Goal: Information Seeking & Learning: Learn about a topic

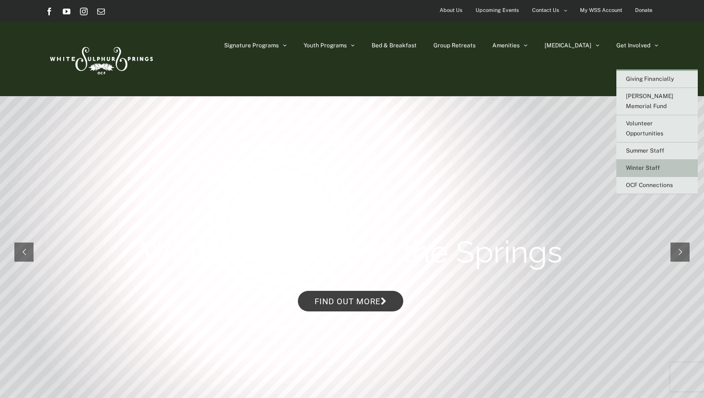
click at [642, 160] on link "Winter Staff" at bounding box center [656, 168] width 81 height 17
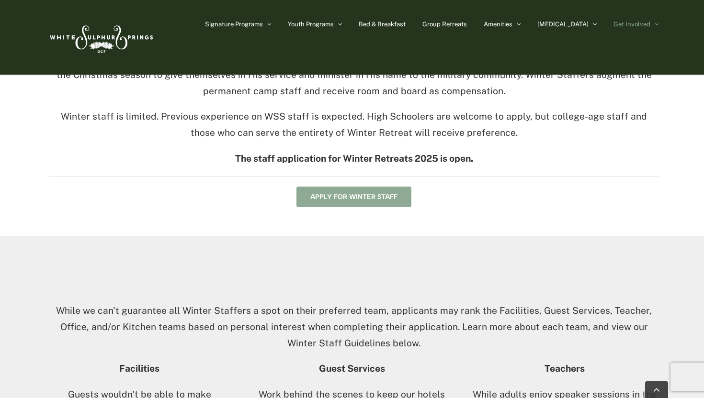
scroll to position [339, 0]
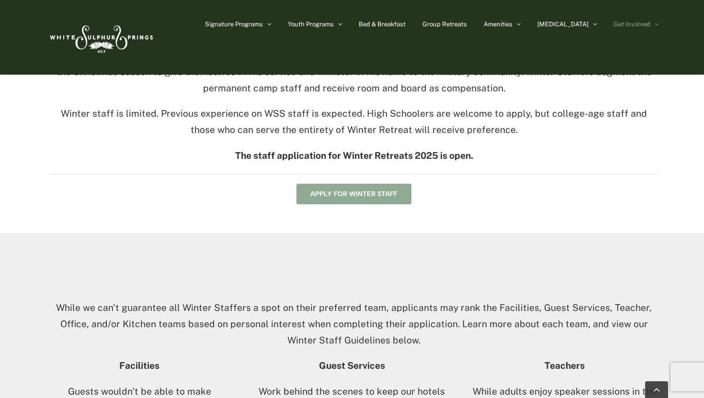
click at [379, 197] on span "Apply for Winter Staff" at bounding box center [353, 194] width 87 height 8
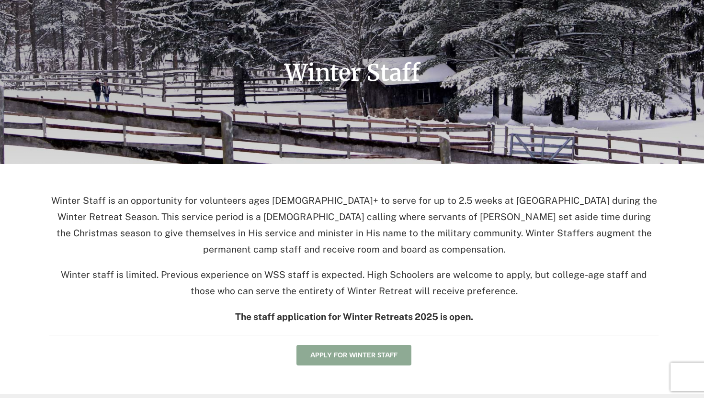
scroll to position [0, 0]
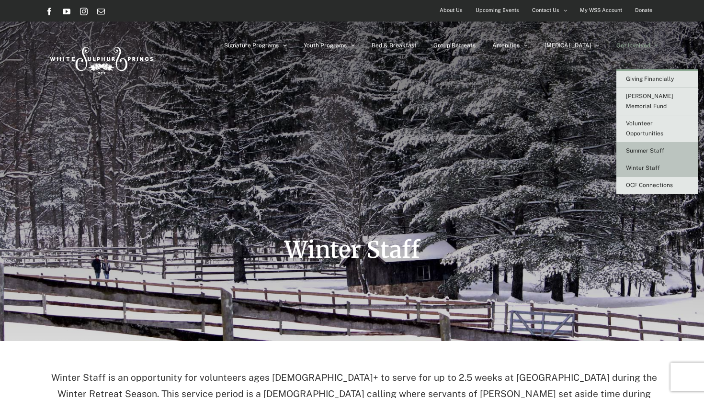
click at [642, 147] on span "Summer Staff" at bounding box center [645, 150] width 38 height 7
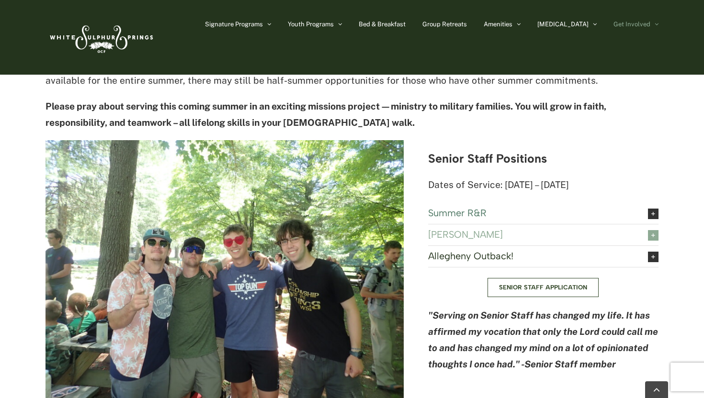
scroll to position [1057, 0]
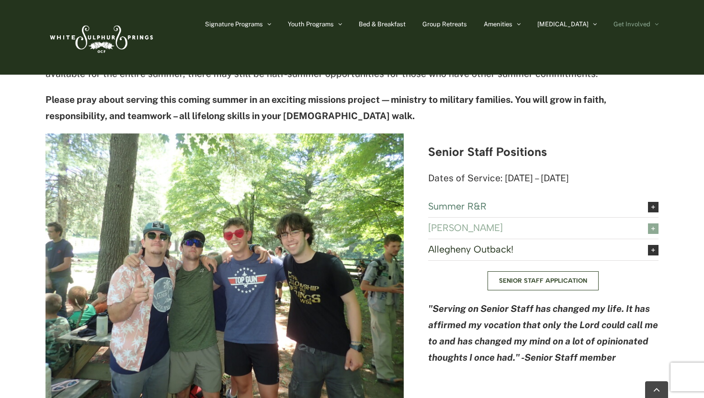
click at [653, 223] on span at bounding box center [653, 228] width 11 height 11
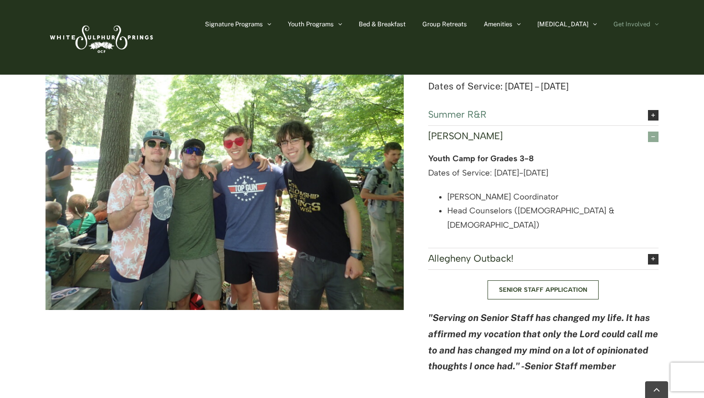
scroll to position [1148, 0]
click at [543, 249] on link "Allegheny Outback!" at bounding box center [543, 259] width 230 height 21
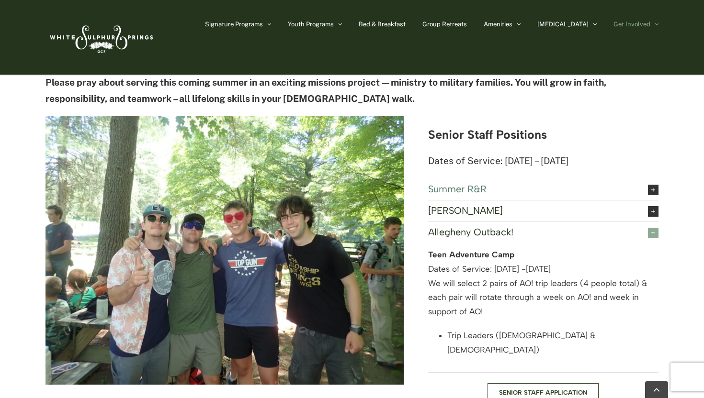
scroll to position [1039, 0]
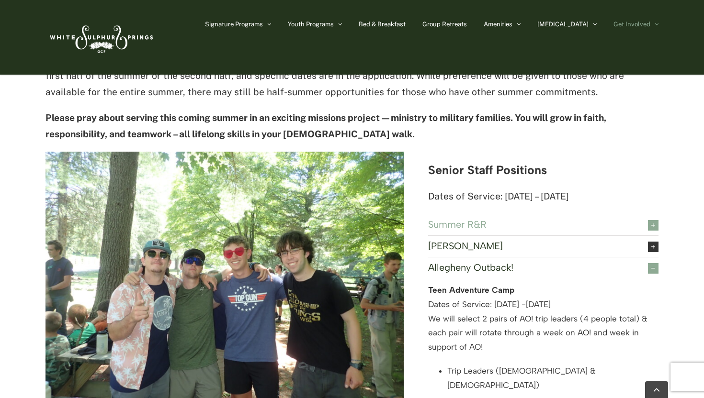
click at [546, 215] on link "Summer R&R" at bounding box center [543, 225] width 230 height 21
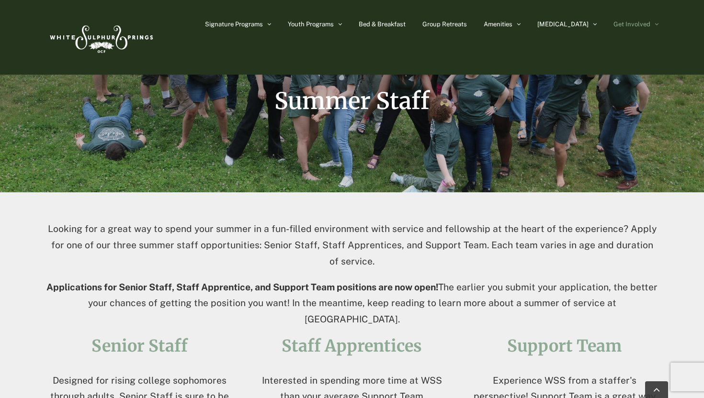
scroll to position [0, 0]
